Goal: Information Seeking & Learning: Learn about a topic

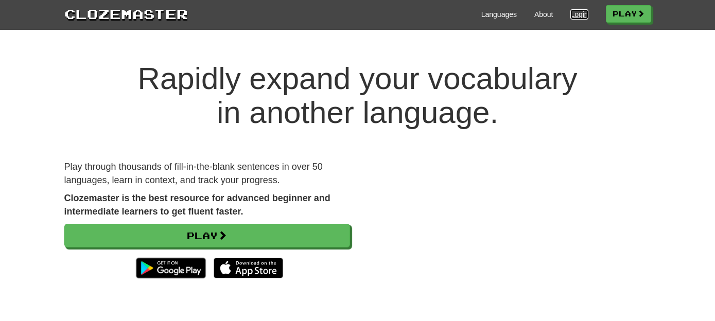
click at [575, 14] on link "Login" at bounding box center [579, 14] width 18 height 10
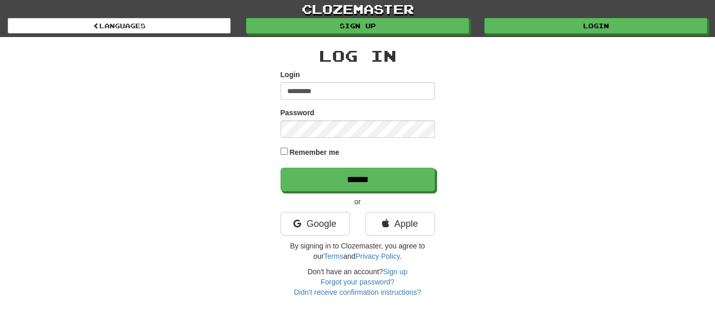
type input "*********"
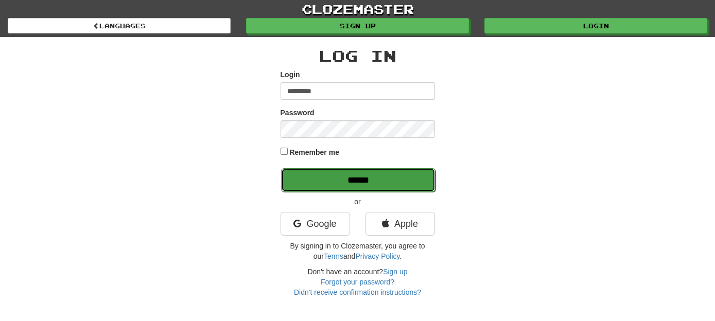
click at [355, 178] on input "******" at bounding box center [358, 180] width 154 height 24
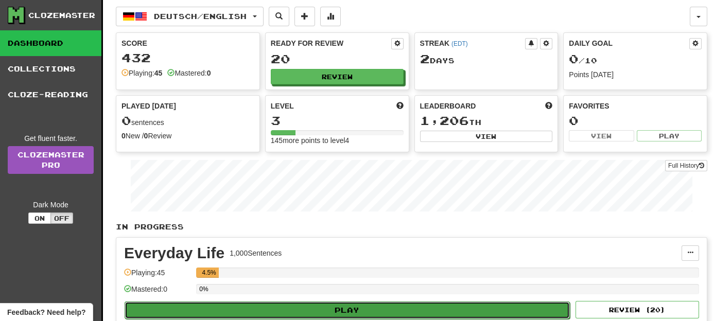
click at [416, 306] on button "Play" at bounding box center [347, 311] width 445 height 18
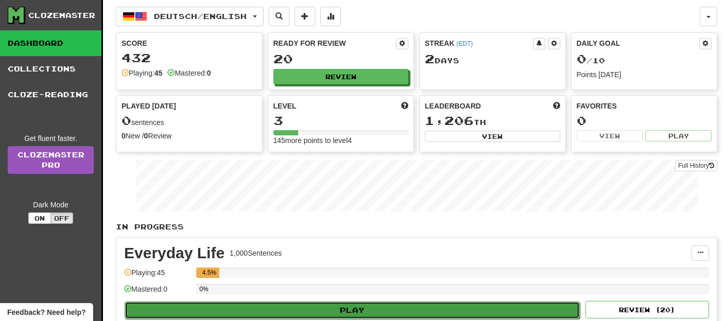
select select "**"
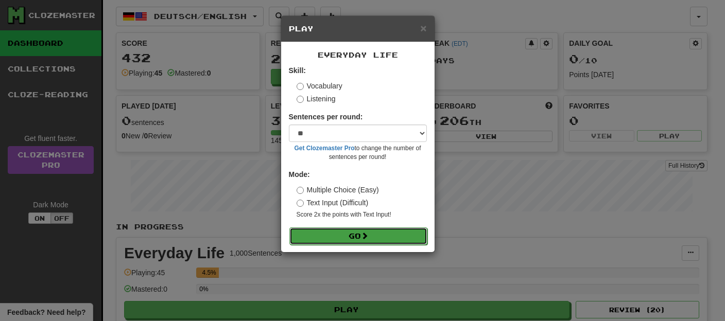
click at [352, 236] on button "Go" at bounding box center [358, 237] width 138 height 18
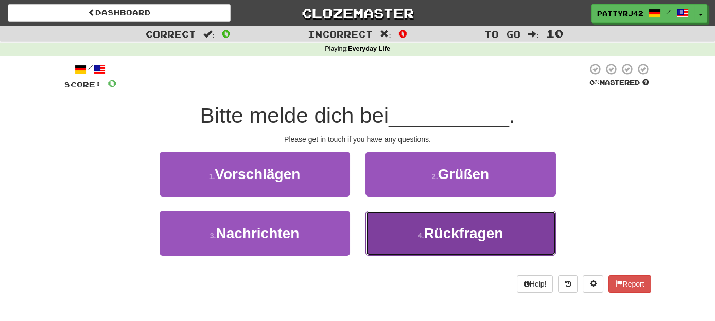
click at [472, 235] on span "Rückfragen" at bounding box center [463, 233] width 79 height 16
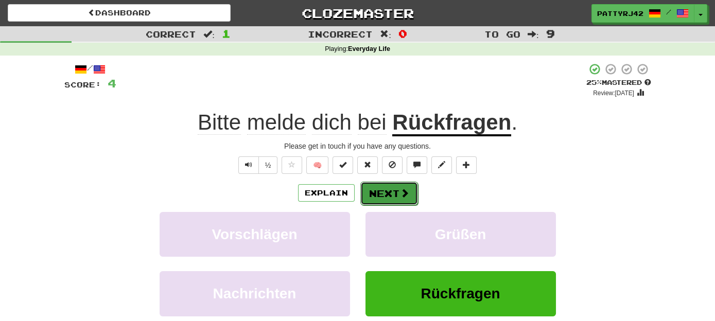
click at [383, 194] on button "Next" at bounding box center [389, 194] width 58 height 24
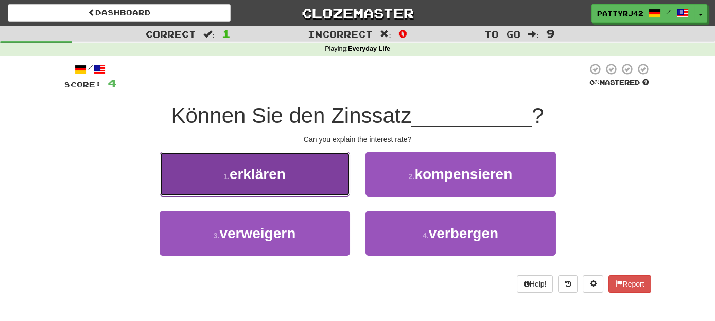
click at [276, 179] on span "erklären" at bounding box center [258, 174] width 56 height 16
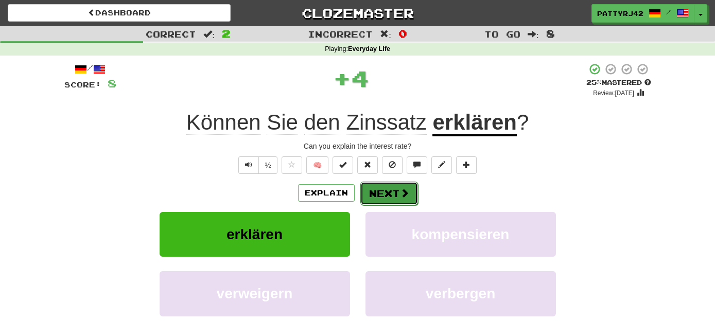
click at [393, 191] on button "Next" at bounding box center [389, 194] width 58 height 24
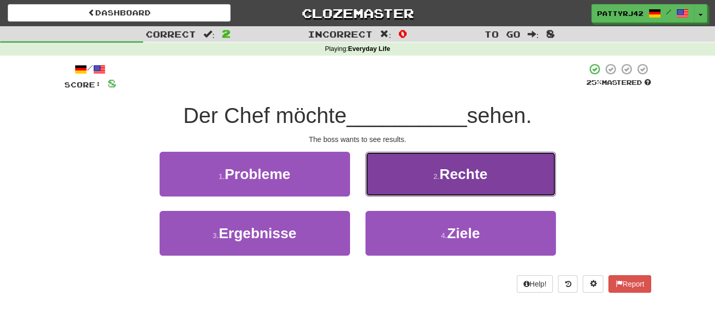
click at [461, 178] on span "Rechte" at bounding box center [464, 174] width 48 height 16
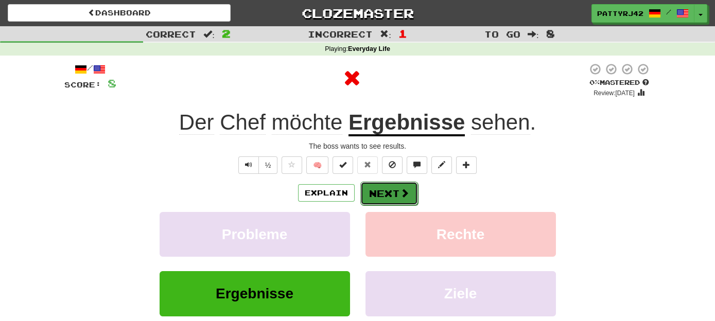
click at [397, 190] on button "Next" at bounding box center [389, 194] width 58 height 24
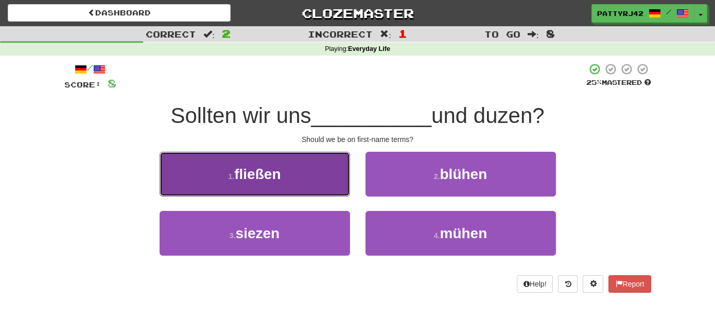
click at [292, 180] on button "1 . fließen" at bounding box center [255, 174] width 190 height 45
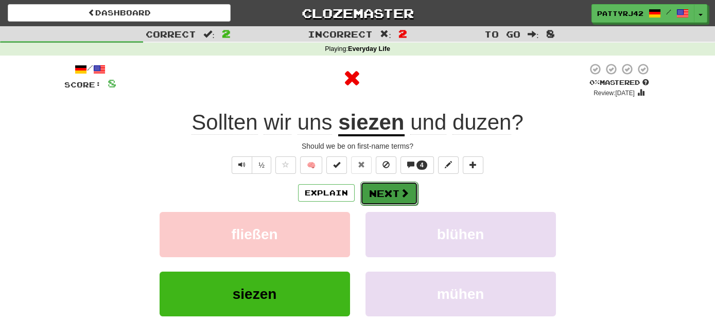
click at [393, 197] on button "Next" at bounding box center [389, 194] width 58 height 24
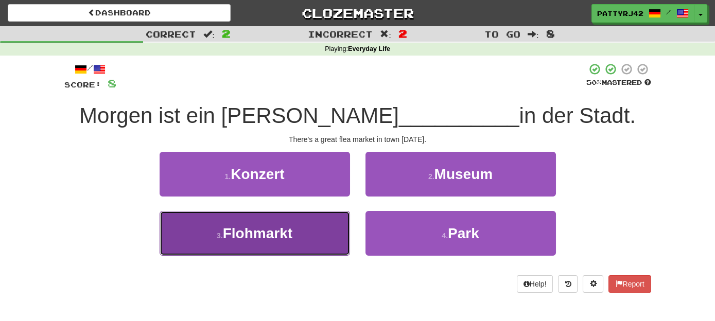
click at [278, 232] on span "Flohmarkt" at bounding box center [257, 233] width 69 height 16
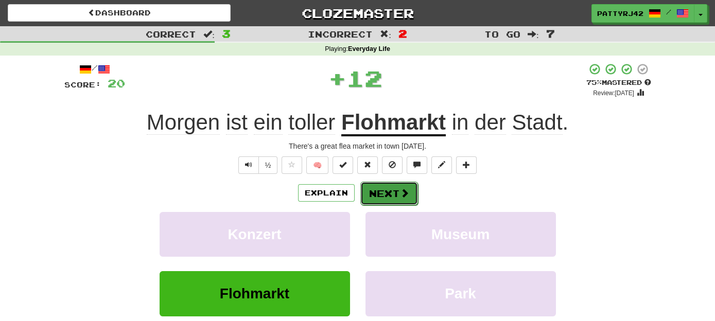
click at [390, 192] on button "Next" at bounding box center [389, 194] width 58 height 24
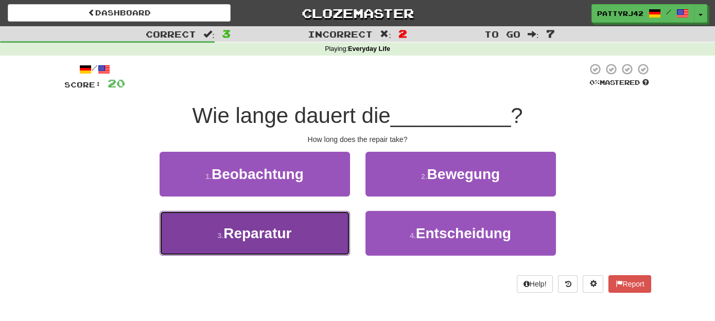
click at [284, 229] on span "Reparatur" at bounding box center [257, 233] width 68 height 16
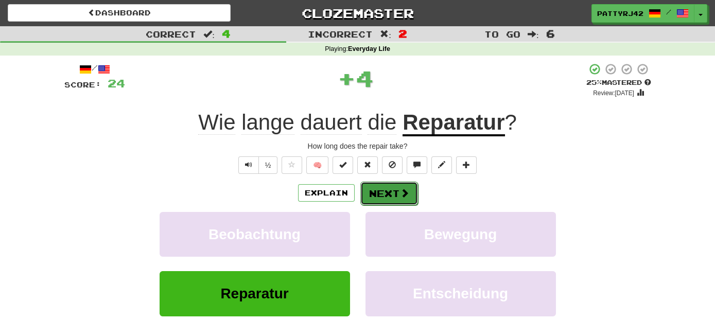
click at [384, 187] on button "Next" at bounding box center [389, 194] width 58 height 24
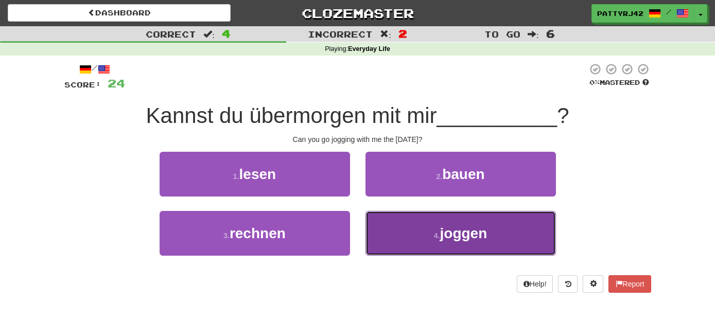
click at [448, 237] on span "joggen" at bounding box center [463, 233] width 47 height 16
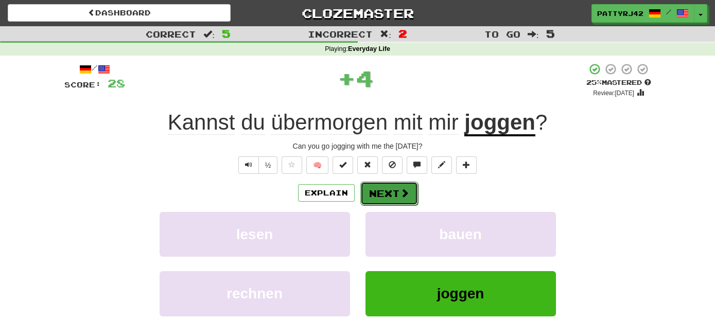
click at [396, 195] on button "Next" at bounding box center [389, 194] width 58 height 24
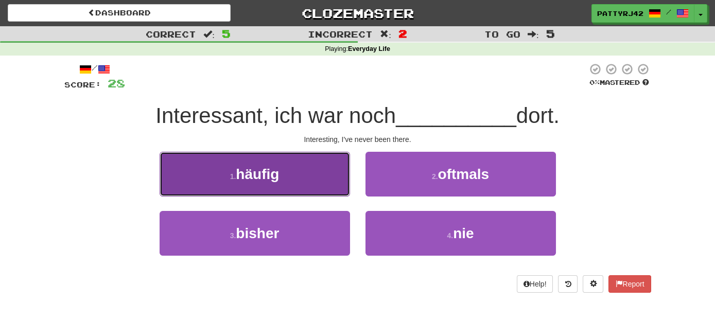
click at [270, 177] on span "häufig" at bounding box center [257, 174] width 43 height 16
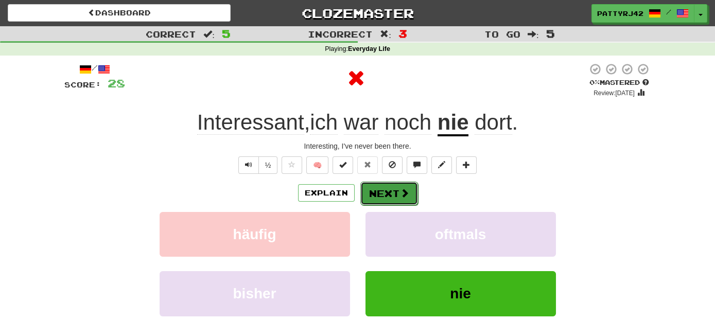
click at [384, 192] on button "Next" at bounding box center [389, 194] width 58 height 24
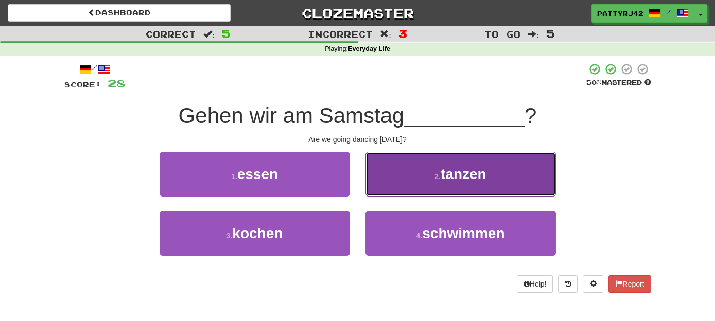
click at [419, 177] on button "2 . tanzen" at bounding box center [460, 174] width 190 height 45
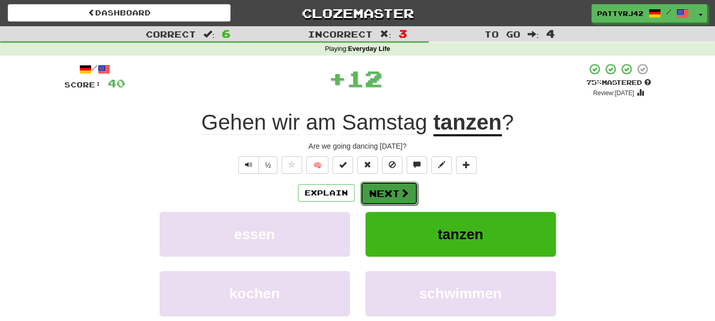
click at [391, 189] on button "Next" at bounding box center [389, 194] width 58 height 24
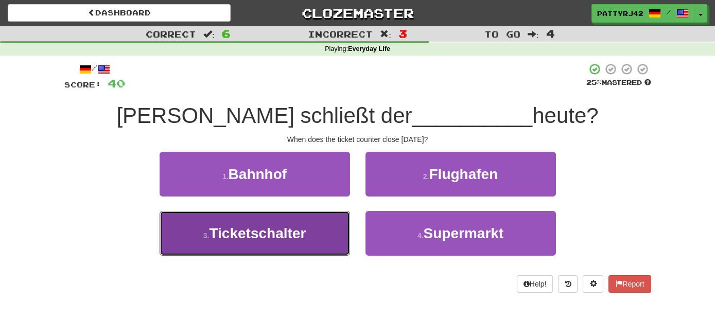
click at [295, 233] on span "Ticketschalter" at bounding box center [257, 233] width 97 height 16
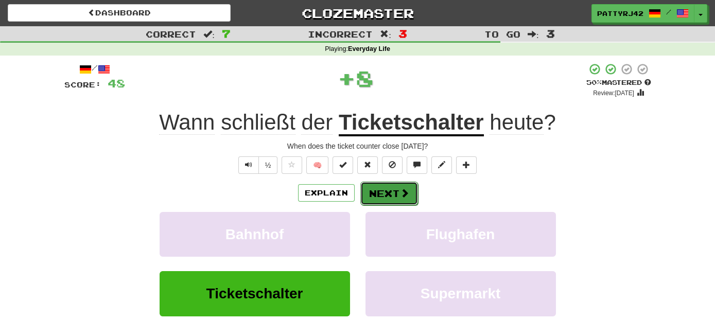
click at [387, 192] on button "Next" at bounding box center [389, 194] width 58 height 24
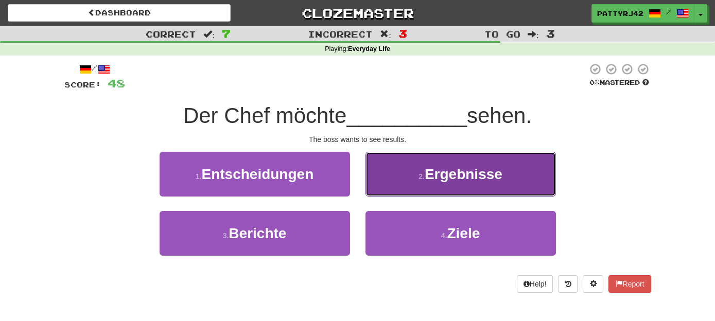
click at [439, 176] on span "Ergebnisse" at bounding box center [464, 174] width 78 height 16
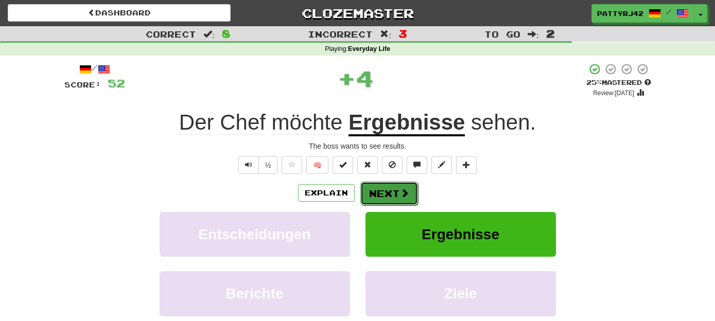
click at [384, 191] on button "Next" at bounding box center [389, 194] width 58 height 24
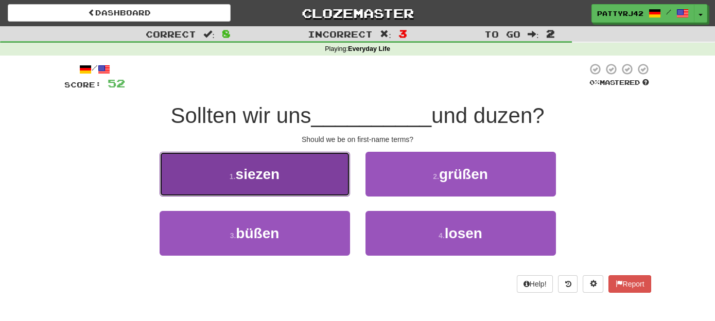
click at [330, 182] on button "1 . siezen" at bounding box center [255, 174] width 190 height 45
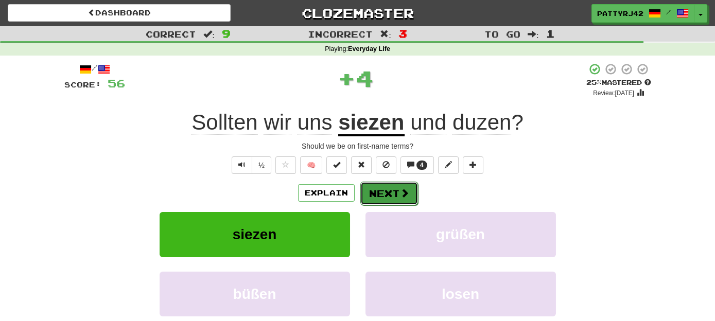
click at [383, 189] on button "Next" at bounding box center [389, 194] width 58 height 24
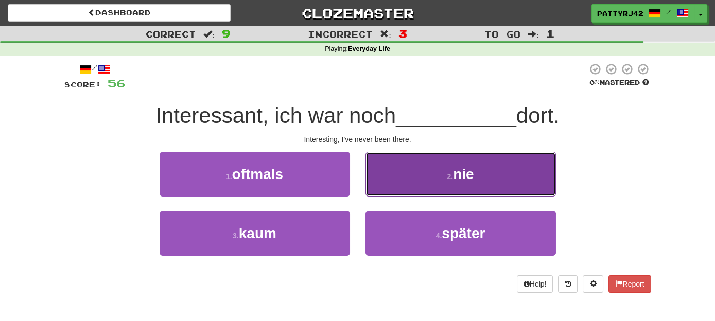
click at [427, 183] on button "2 . nie" at bounding box center [460, 174] width 190 height 45
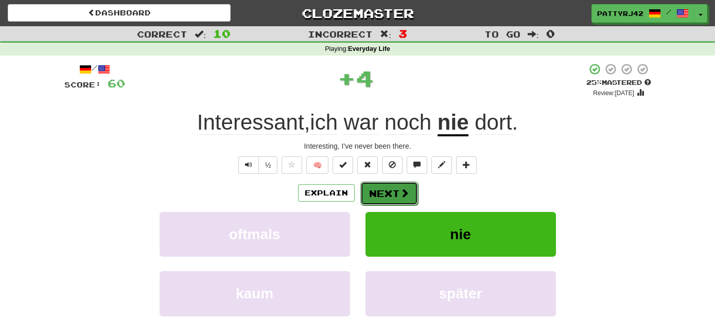
click at [379, 188] on button "Next" at bounding box center [389, 194] width 58 height 24
